Goal: Task Accomplishment & Management: Manage account settings

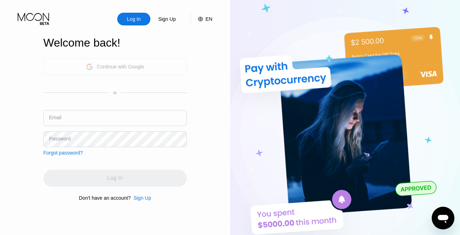
click at [166, 69] on div "Continue with Google" at bounding box center [114, 66] width 143 height 17
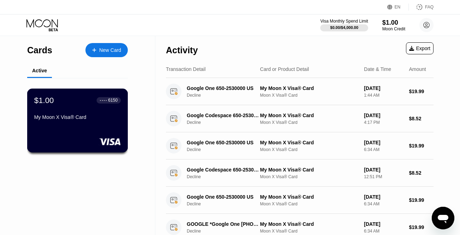
click at [102, 120] on div "My Moon X Visa® Card" at bounding box center [77, 117] width 87 height 6
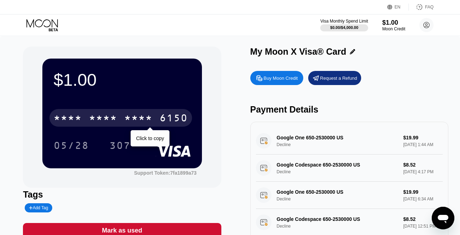
click at [152, 117] on div "* * * *" at bounding box center [138, 118] width 28 height 11
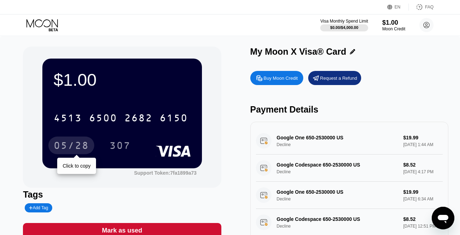
click at [73, 147] on div "05/28" at bounding box center [71, 146] width 35 height 11
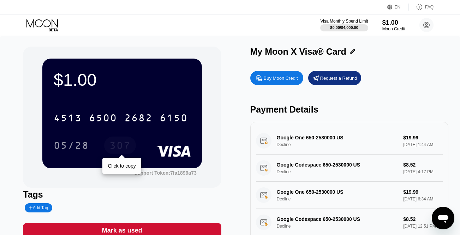
click at [122, 144] on div "307" at bounding box center [120, 146] width 21 height 11
